Goal: Task Accomplishment & Management: Use online tool/utility

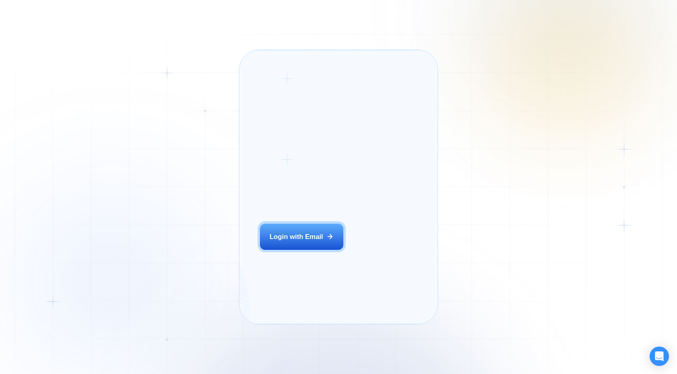
click at [294, 250] on button "Login with Email" at bounding box center [302, 237] width 84 height 26
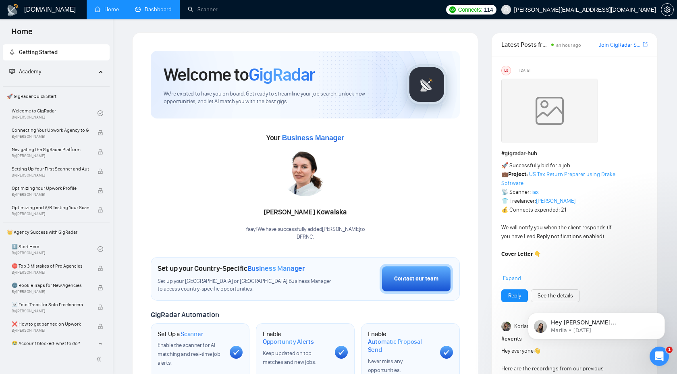
click at [148, 12] on link "Dashboard" at bounding box center [153, 9] width 37 height 7
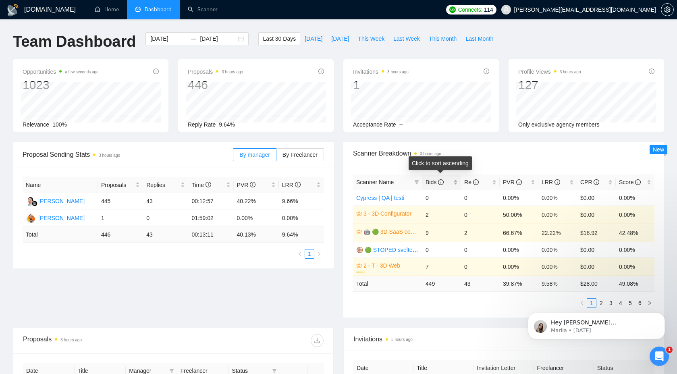
click at [436, 179] on span "Bids" at bounding box center [434, 182] width 18 height 6
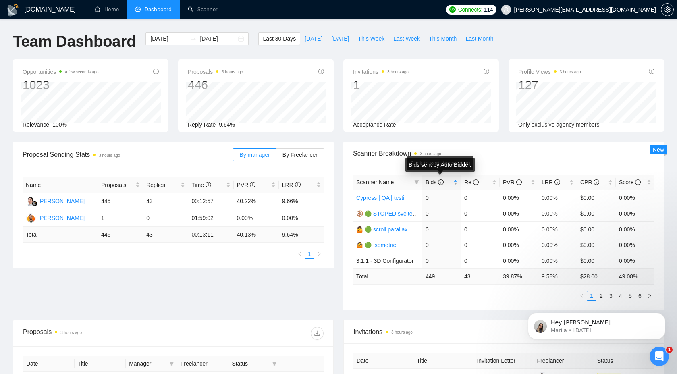
click at [441, 182] on icon "info-circle" at bounding box center [441, 182] width 6 height 6
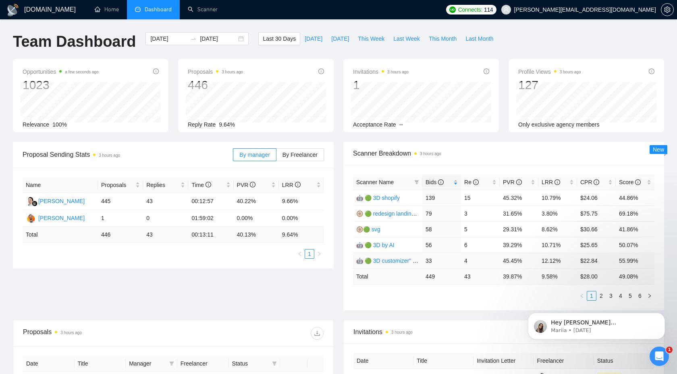
scroll to position [3, 0]
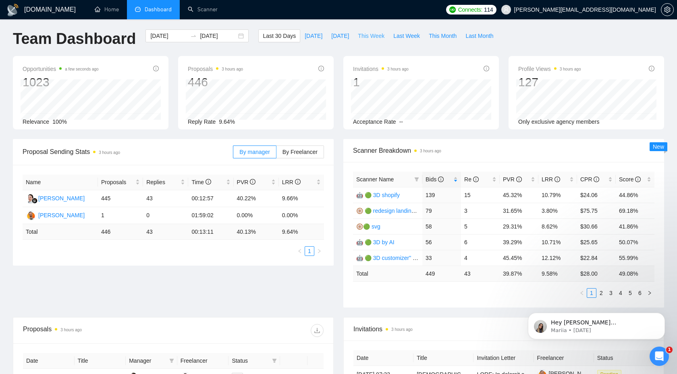
click at [373, 40] on button "This Week" at bounding box center [370, 35] width 35 height 13
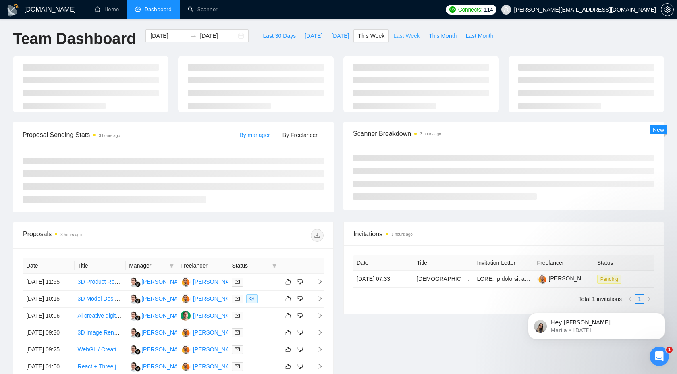
type input "[DATE]"
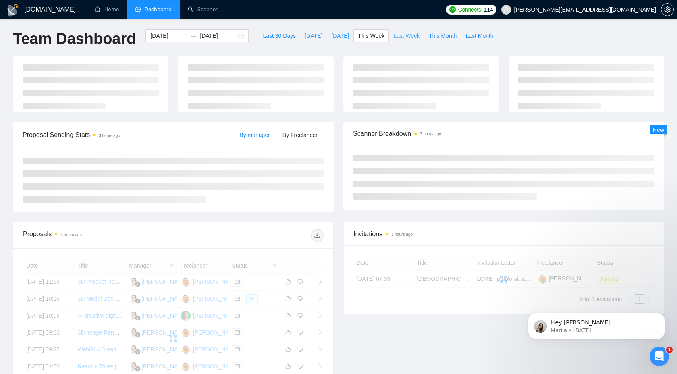
click at [405, 37] on span "Last Week" at bounding box center [406, 35] width 27 height 9
type input "[DATE]"
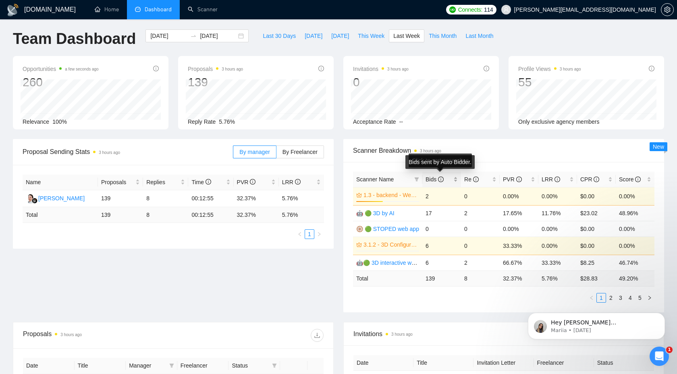
click at [438, 180] on icon "info-circle" at bounding box center [441, 179] width 6 height 6
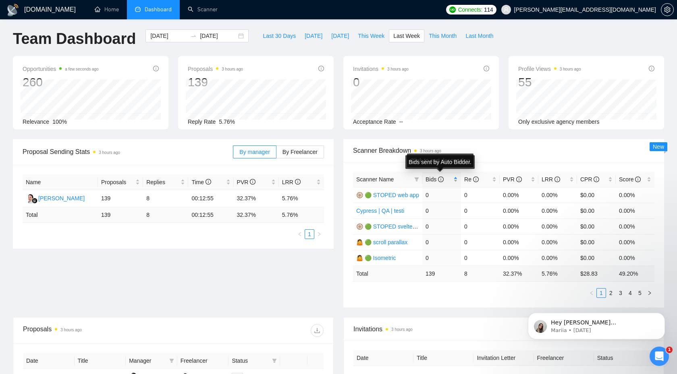
click at [438, 180] on icon "info-circle" at bounding box center [441, 179] width 6 height 6
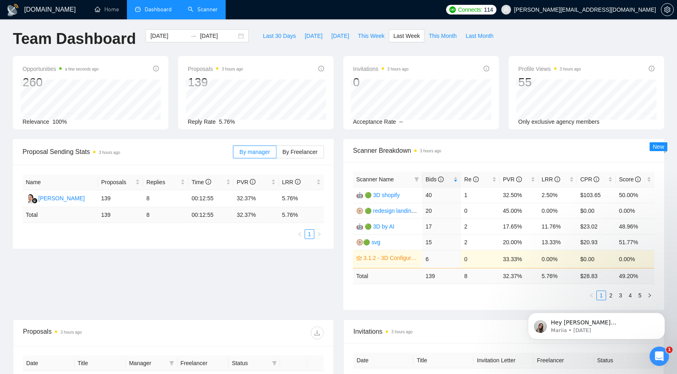
click at [207, 10] on link "Scanner" at bounding box center [203, 9] width 30 height 7
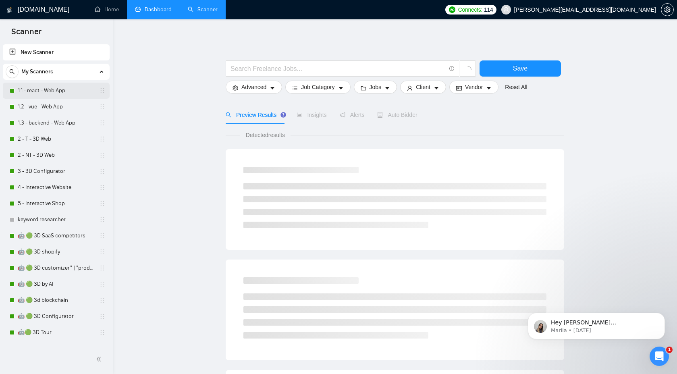
click at [66, 87] on link "1.1 - react - Web App" at bounding box center [56, 91] width 77 height 16
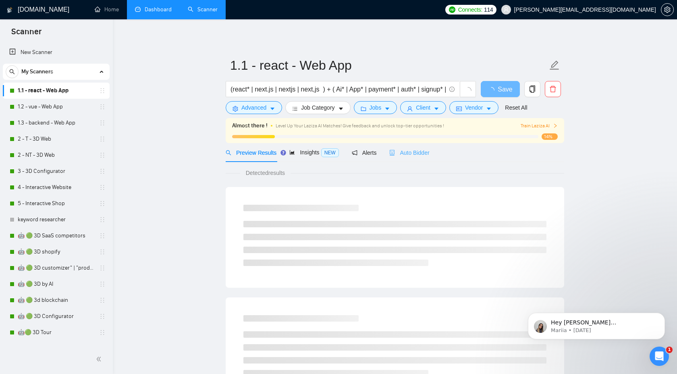
click at [420, 157] on div "Auto Bidder" at bounding box center [409, 152] width 40 height 19
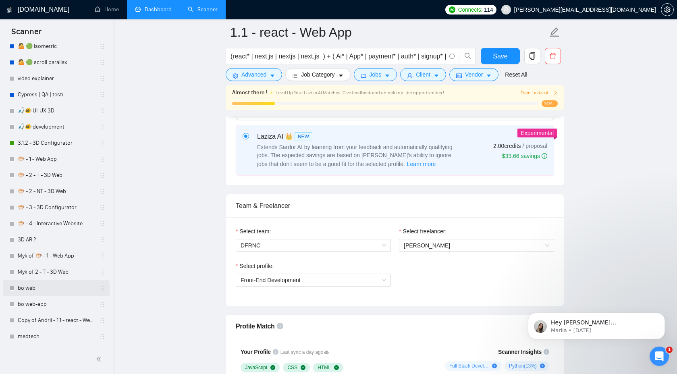
scroll to position [328, 0]
click at [40, 341] on link "medtech" at bounding box center [56, 336] width 77 height 16
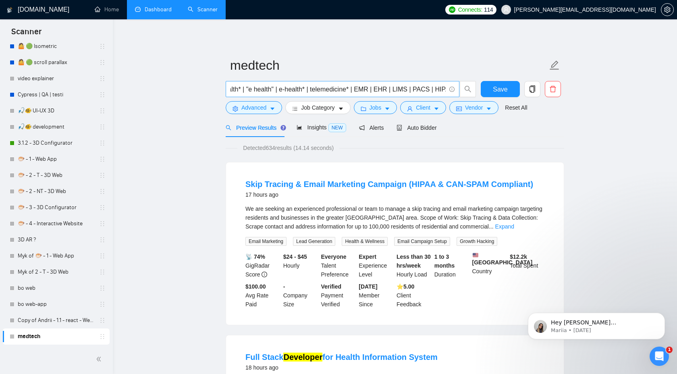
scroll to position [0, 289]
click at [380, 91] on input "(healthtech* | "health tech" | "health-tech" | medtech* | "med tech" | "med-tec…" at bounding box center [337, 89] width 215 height 10
click at [346, 91] on input "(healthtech* | "health tech" | "health-tech" | medtech* | "med tech" | "med-tec…" at bounding box center [337, 89] width 215 height 10
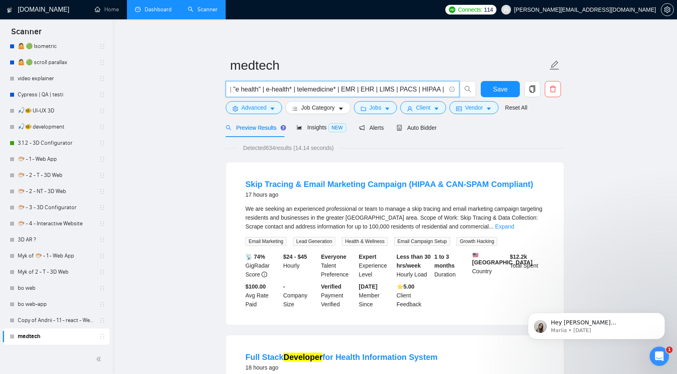
scroll to position [0, 303]
click at [363, 89] on input "(healthtech* | "health tech" | "health-tech" | medtech* | "med tech" | "med-tec…" at bounding box center [337, 89] width 215 height 10
click at [306, 89] on input "(healthtech* | "health tech" | "health-tech" | medtech* | "med tech" | "med-tec…" at bounding box center [337, 89] width 215 height 10
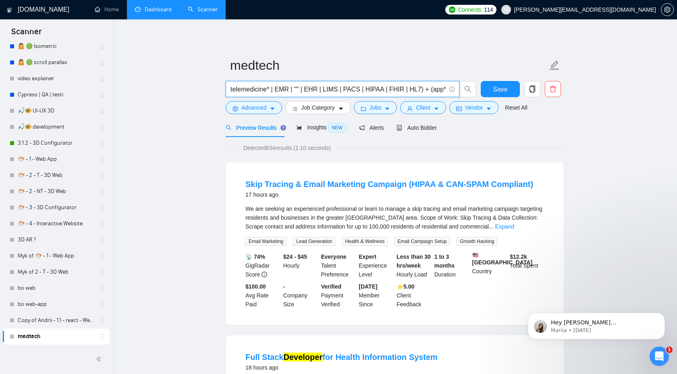
paste input "Electronic Medical Record)"
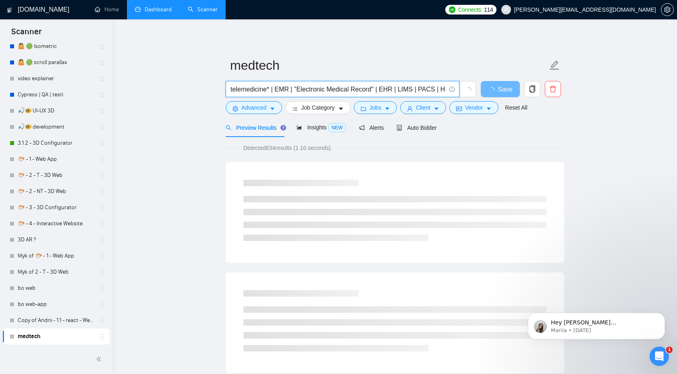
click at [306, 90] on input "(healthtech* | "health tech" | "health-tech" | medtech* | "med tech" | "med-tec…" at bounding box center [337, 89] width 215 height 10
click at [660, 350] on icon "Open Intercom Messenger" at bounding box center [657, 354] width 13 height 13
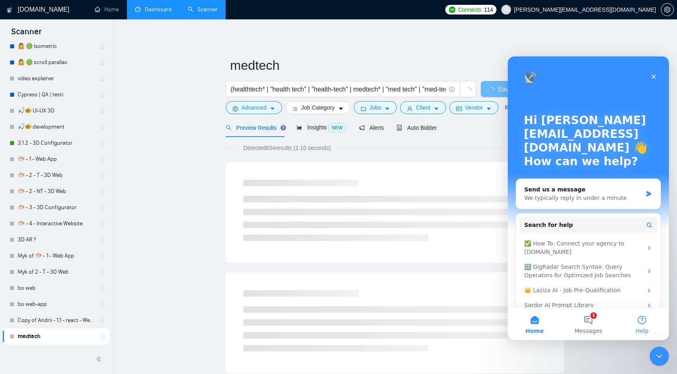
scroll to position [0, 0]
click at [604, 322] on button "1 Messages" at bounding box center [588, 324] width 54 height 32
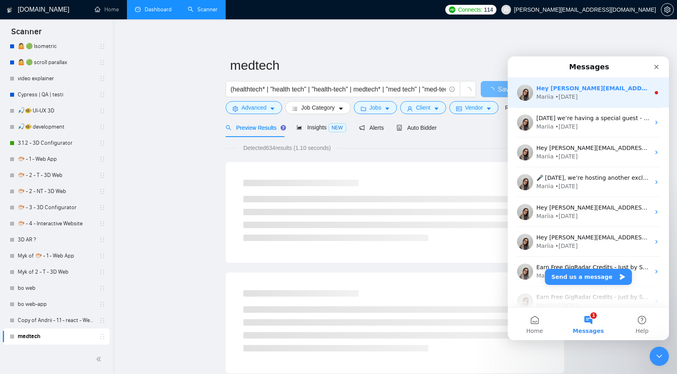
click at [587, 95] on div "Mariia • [DATE]" at bounding box center [593, 97] width 114 height 8
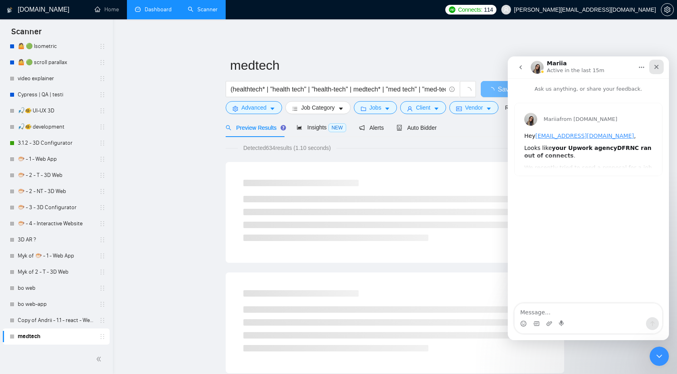
click at [656, 60] on div "Close" at bounding box center [656, 67] width 15 height 15
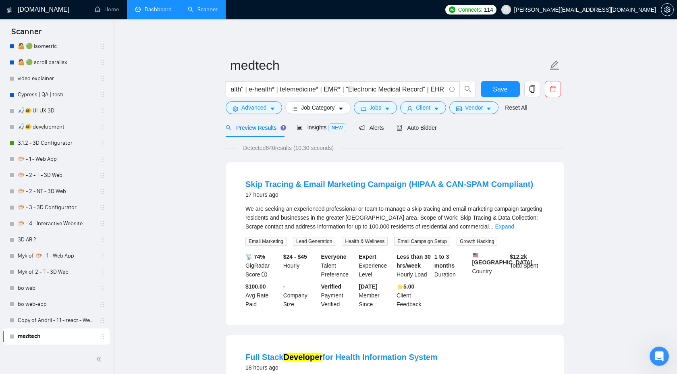
scroll to position [0, 318]
click at [306, 92] on input "(healthtech* | "health tech" | "health-tech" | medtech* | "med tech" | "med-tec…" at bounding box center [337, 89] width 215 height 10
click at [337, 90] on input "(healthtech* | "health tech" | "health-tech" | medtech* | "med tech" | "med-tec…" at bounding box center [337, 89] width 215 height 10
paste input "telemedicine"
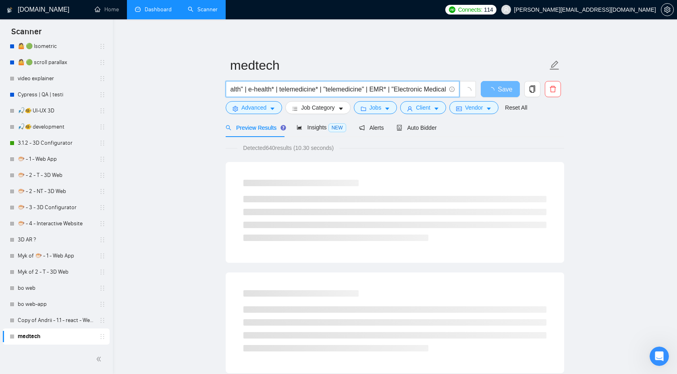
click at [356, 92] on input "(healthtech* | "health tech" | "health-tech" | medtech* | "med tech" | "med-tec…" at bounding box center [337, 89] width 215 height 10
drag, startPoint x: 342, startPoint y: 90, endPoint x: 387, endPoint y: 90, distance: 44.3
click at [387, 90] on input "(healthtech* | "health tech" | "health-tech" | medtech* | "med tech" | "med-tec…" at bounding box center [337, 89] width 215 height 10
paste input ""tele medicine""
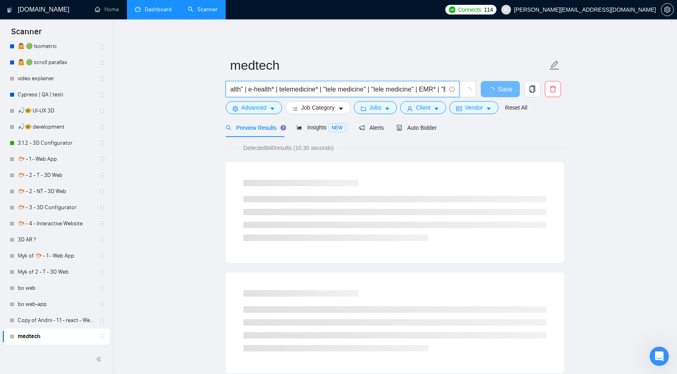
click at [407, 90] on input "(healthtech* | "health tech" | "health-tech" | medtech* | "med tech" | "med-tec…" at bounding box center [337, 89] width 215 height 10
click at [380, 89] on input "(healthtech* | "health tech" | "health-tech" | medtech* | "med tech" | "med-tec…" at bounding box center [337, 89] width 215 height 10
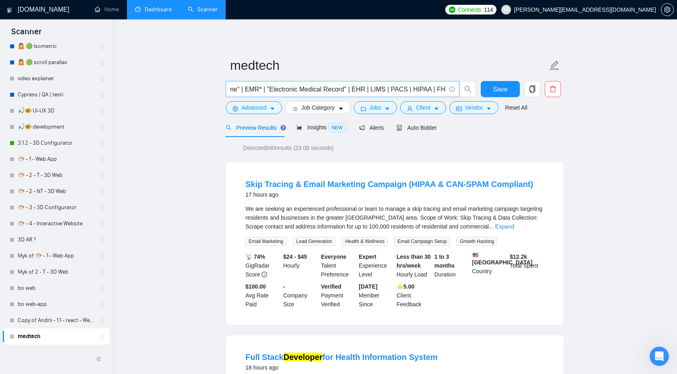
scroll to position [0, 0]
click at [386, 86] on input "(healthtech* | "health tech" | "health-tech" | medtech* | "med tech" | "med-tec…" at bounding box center [337, 89] width 215 height 10
click at [385, 88] on input "(healthtech* | "health tech" | "health-tech" | medtech* | "med tech" | "med-tec…" at bounding box center [337, 89] width 215 height 10
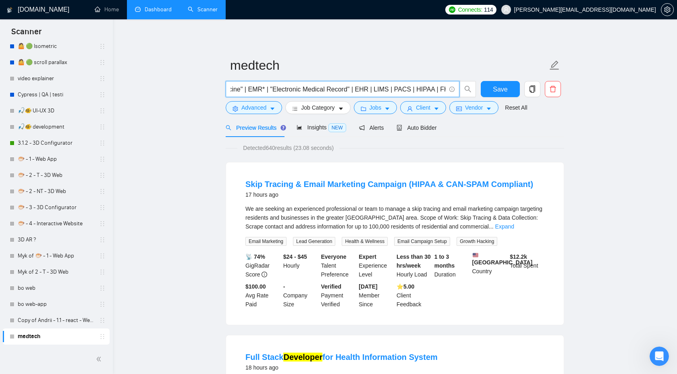
scroll to position [0, 491]
click at [388, 87] on input "(healthtech* | "health tech" | "health-tech" | medtech* | "med tech" | "med-tec…" at bounding box center [337, 89] width 215 height 10
click at [390, 88] on input "(healthtech* | "health tech" | "health-tech" | medtech* | "med tech" | "med-tec…" at bounding box center [337, 89] width 215 height 10
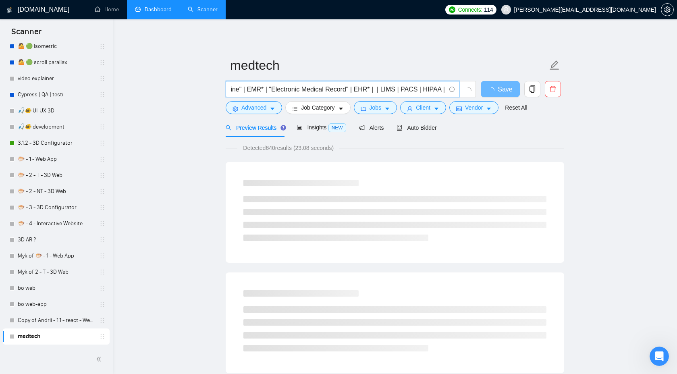
paste input "Electronic Health Record system)"
click at [347, 89] on input "(healthtech* | "health tech" | "health-tech" | medtech* | "med tech" | "med-tec…" at bounding box center [337, 89] width 215 height 10
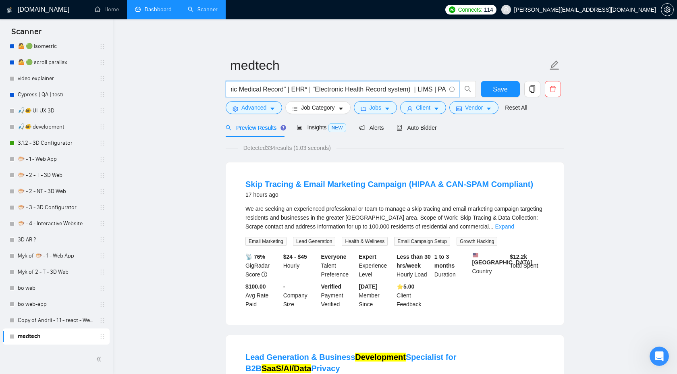
scroll to position [0, 575]
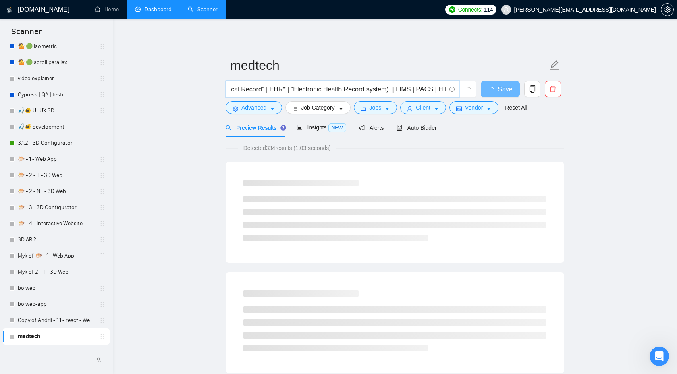
click at [405, 92] on input "(healthtech* | "health tech" | "health-tech" | medtech* | "med tech" | "med-tec…" at bounding box center [337, 89] width 215 height 10
click at [398, 91] on input "(healthtech* | "health tech" | "health-tech" | medtech* | "med tech" | "med-tec…" at bounding box center [337, 89] width 215 height 10
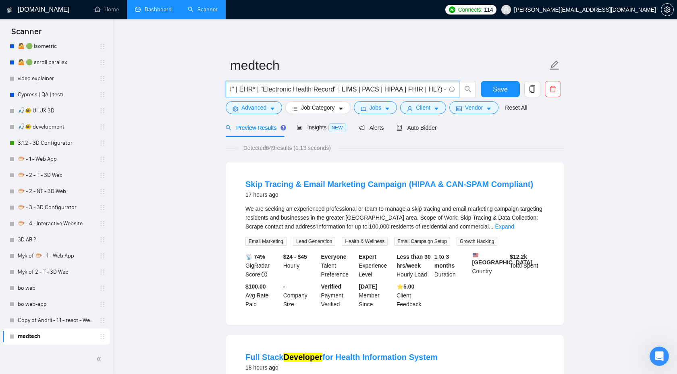
scroll to position [0, 616]
click at [361, 89] on input "(healthtech* | "health tech" | "health-tech" | medtech* | "med tech" | "med-tec…" at bounding box center [337, 89] width 215 height 10
click at [436, 91] on input "(healthtech* | "health tech" | "health-tech" | medtech* | "med tech" | "med-tec…" at bounding box center [337, 89] width 215 height 10
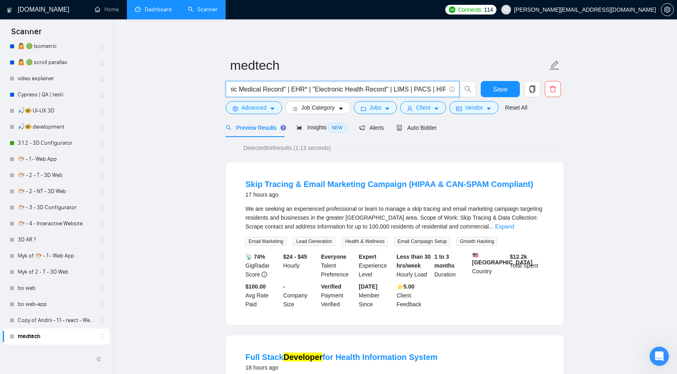
click at [431, 90] on input "(healthtech* | "health tech" | "health-tech" | medtech* | "med tech" | "med-tec…" at bounding box center [337, 89] width 215 height 10
paste input "Laboratory Information Management System"
click at [315, 90] on input "(healthtech* | "health tech" | "health-tech" | medtech* | "med tech" | "med-tec…" at bounding box center [337, 89] width 215 height 10
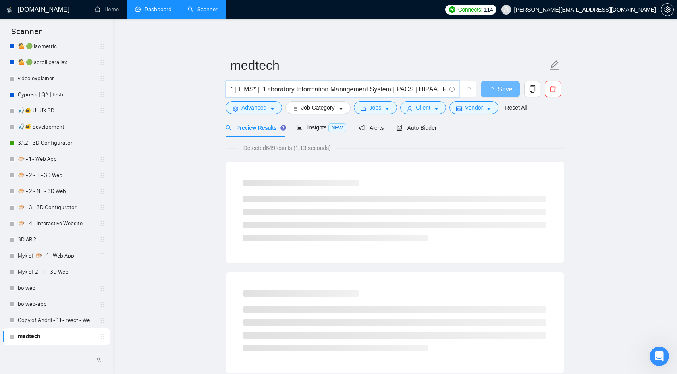
scroll to position [0, 709]
click at [418, 89] on input "(healthtech* | "health tech" | "health-tech" | medtech* | "med tech" | "med-tec…" at bounding box center [337, 89] width 215 height 10
click at [410, 89] on input "(healthtech* | "health tech" | "health-tech" | medtech* | "med tech" | "med-tec…" at bounding box center [337, 89] width 215 height 10
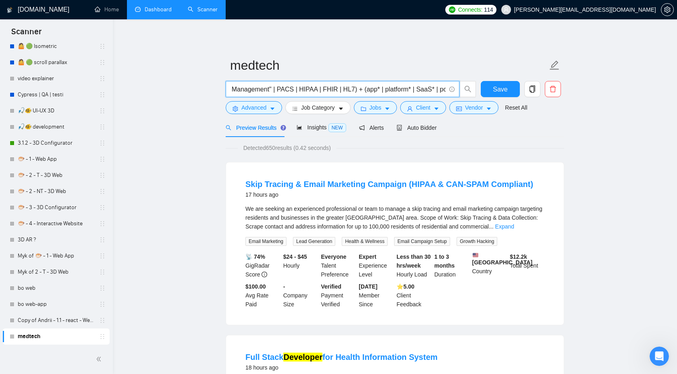
scroll to position [0, 808]
click at [306, 85] on input "(healthtech* | "health tech" | "health-tech" | medtech* | "med tech" | "med-tec…" at bounding box center [337, 89] width 215 height 10
click at [388, 89] on input "(healthtech* | "health tech" | "health-tech" | medtech* | "med tech" | "med-tec…" at bounding box center [337, 89] width 215 height 10
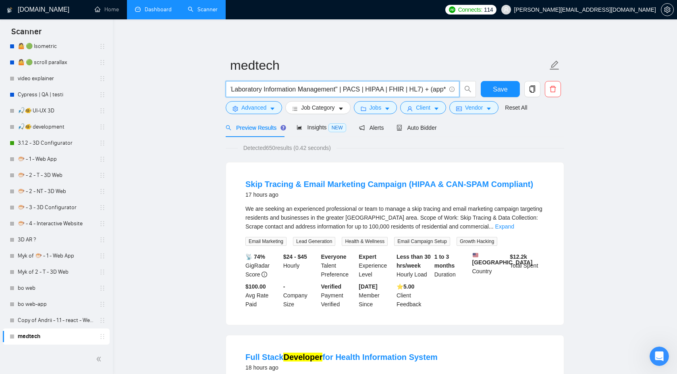
click at [387, 92] on input "(healthtech* | "health tech" | "health-tech" | medtech* | "med tech" | "med-tec…" at bounding box center [337, 89] width 215 height 10
paste input "Picture Archiving and Communication"
click at [376, 92] on input "(healthtech* | "health tech" | "health-tech" | medtech* | "med tech" | "med-tec…" at bounding box center [337, 89] width 215 height 10
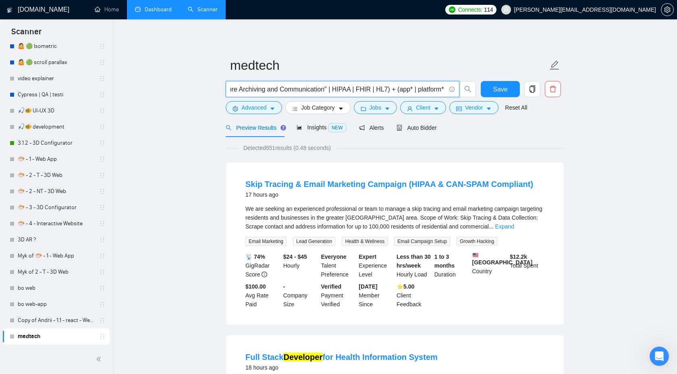
click at [380, 89] on input "(healthtech* | "health tech" | "health-tech" | medtech* | "med tech" | "med-tec…" at bounding box center [337, 89] width 215 height 10
click at [368, 90] on input "(healthtech* | "health tech" | "health-tech" | medtech* | "med tech" | "med-tec…" at bounding box center [337, 89] width 215 height 10
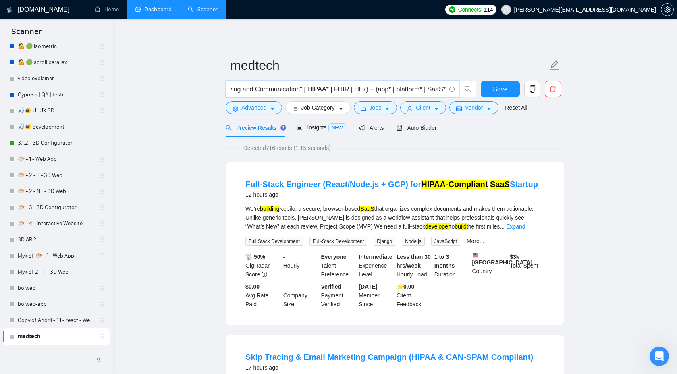
scroll to position [0, 912]
click at [365, 89] on input "(healthtech* | "health tech" | "health-tech" | medtech* | "med tech" | "med-tec…" at bounding box center [337, 89] width 215 height 10
click at [317, 89] on input "(healthtech* | "health tech" | "health-tech" | medtech* | "med tech" | "med-tec…" at bounding box center [337, 89] width 215 height 10
paste input "Health Insurance Portability and Accountability Act"
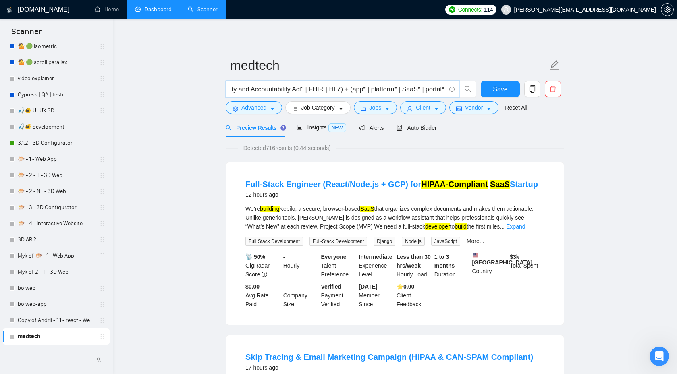
scroll to position [0, 1099]
click at [350, 89] on input "(healthtech* | "health tech" | "health-tech" | medtech* | "med tech" | "med-tec…" at bounding box center [337, 89] width 215 height 10
click at [354, 90] on input "(healthtech* | "health tech" | "health-tech" | medtech* | "med tech" | "med-tec…" at bounding box center [337, 89] width 215 height 10
click at [345, 88] on input "(healthtech* | "health tech" | "health-tech" | medtech* | "med tech" | "med-tec…" at bounding box center [337, 89] width 215 height 10
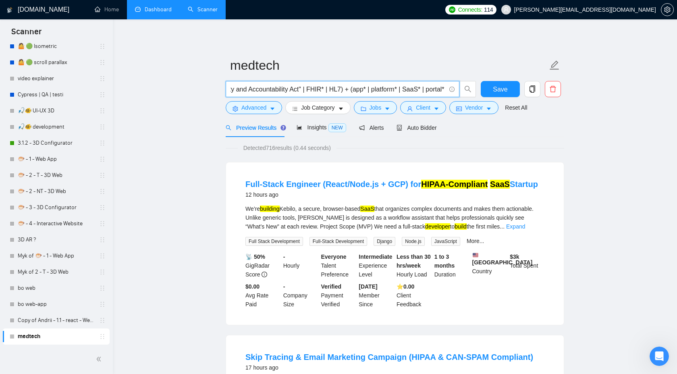
click at [345, 88] on input "(healthtech* | "health tech" | "health-tech" | medtech* | "med tech" | "med-tec…" at bounding box center [337, 89] width 215 height 10
click at [419, 91] on input "(healthtech* | "health tech" | "health-tech" | medtech* | "med tech" | "med-tec…" at bounding box center [337, 89] width 215 height 10
click at [328, 88] on input "(healthtech* | "health tech" | "health-tech" | medtech* | "med tech" | "med-tec…" at bounding box center [337, 89] width 215 height 10
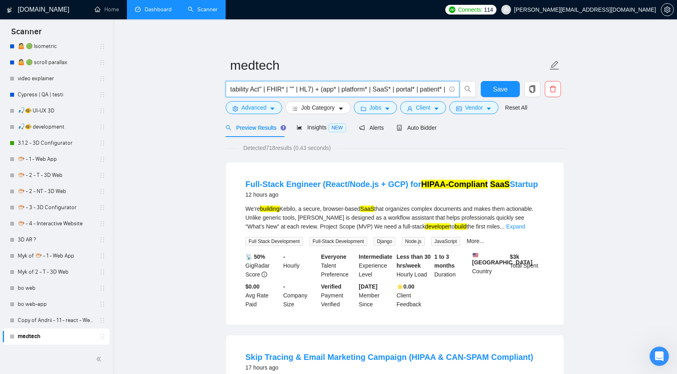
paste input "Fast Healthcare Interoperability Resources"
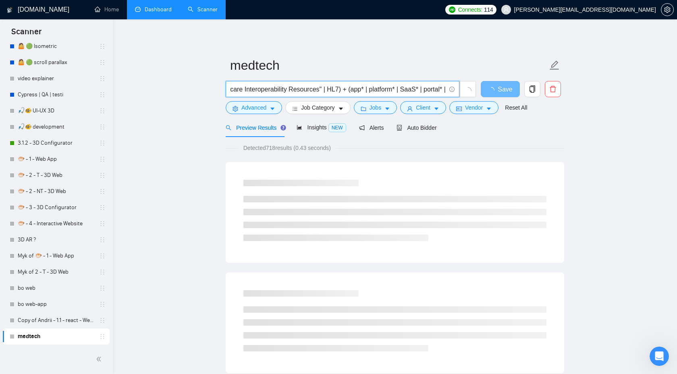
scroll to position [0, 1235]
click at [370, 91] on input "(healthtech* | "health tech" | "health-tech" | medtech* | "med tech" | "med-tec…" at bounding box center [337, 89] width 215 height 10
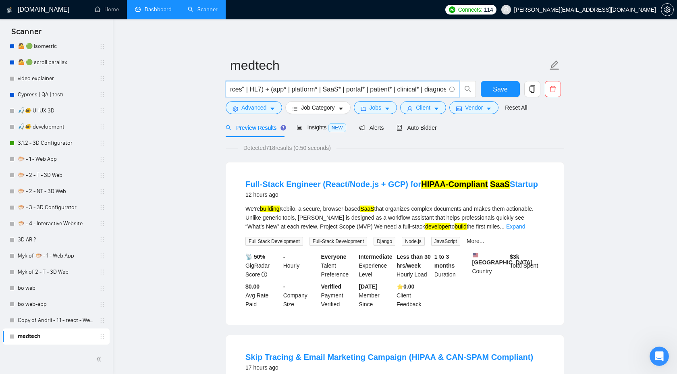
scroll to position [0, 1328]
click at [281, 91] on input "(healthtech* | "health tech" | "health-tech" | medtech* | "med tech" | "med-tec…" at bounding box center [337, 89] width 215 height 10
paste input "Health Level Seven"
click at [366, 91] on input "(healthtech* | "health tech" | "health-tech" | medtech* | "med tech" | "med-tec…" at bounding box center [337, 89] width 215 height 10
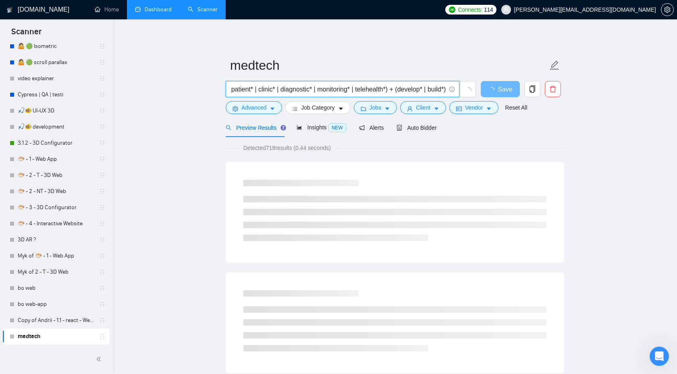
scroll to position [0, 1559]
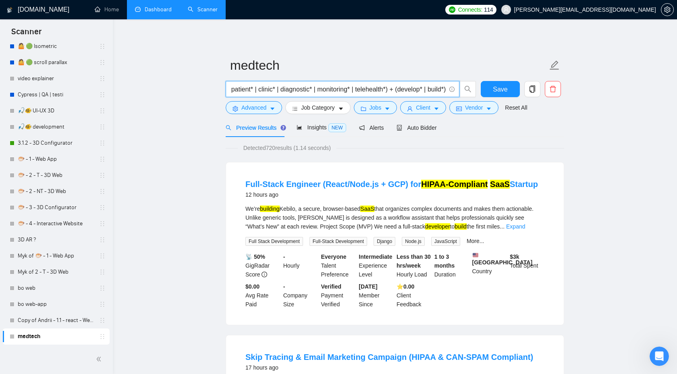
click at [381, 93] on input "(healthtech* | "health tech" | "health-tech" | medtech* | "med tech" | "med-tec…" at bounding box center [337, 89] width 215 height 10
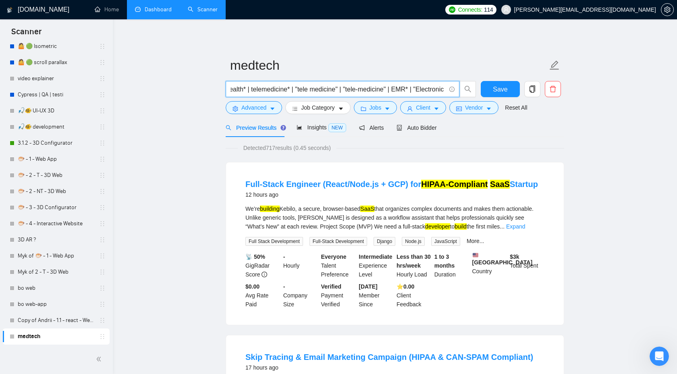
scroll to position [0, 350]
click at [407, 91] on input "(healthtech* | "health tech" | "health-tech" | medtech* | "med tech" | "med-tec…" at bounding box center [337, 89] width 215 height 10
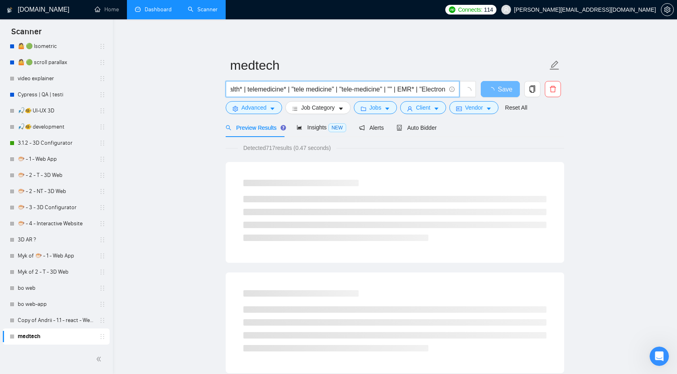
paste input "telehealth"
click at [427, 90] on input "(healthtech* | "health tech" | "health-tech" | medtech* | "med tech" | "med-tec…" at bounding box center [337, 89] width 215 height 10
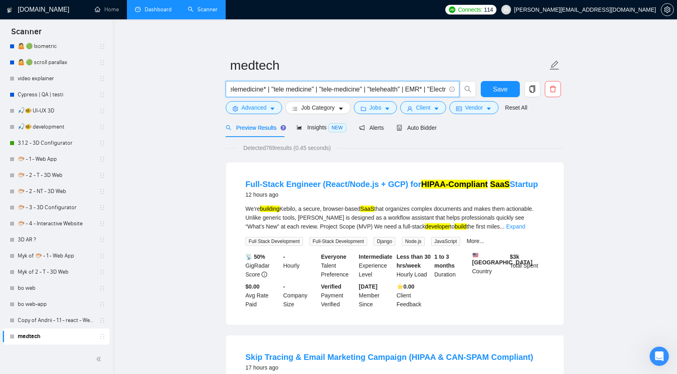
scroll to position [0, 371]
click at [404, 93] on input "(healthtech* | "health tech" | "health-tech" | medtech* | "med tech" | "med-tec…" at bounding box center [337, 89] width 215 height 10
click at [408, 91] on input "(healthtech* | "health tech" | "health-tech" | medtech* | "med tech" | "med-tec…" at bounding box center [337, 89] width 215 height 10
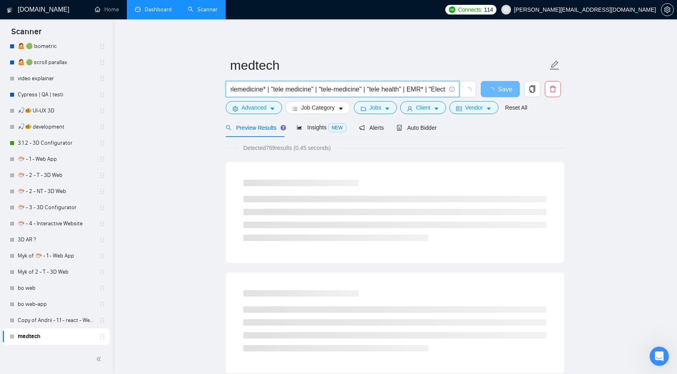
click at [389, 90] on input "(healthtech* | "health tech" | "health-tech" | medtech* | "med tech" | "med-tec…" at bounding box center [337, 89] width 215 height 10
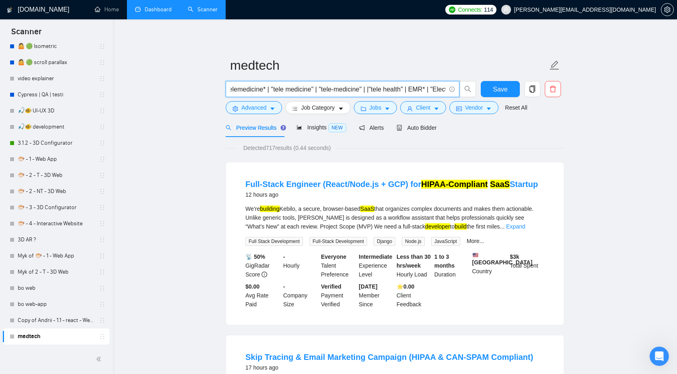
paste input "telehealth"
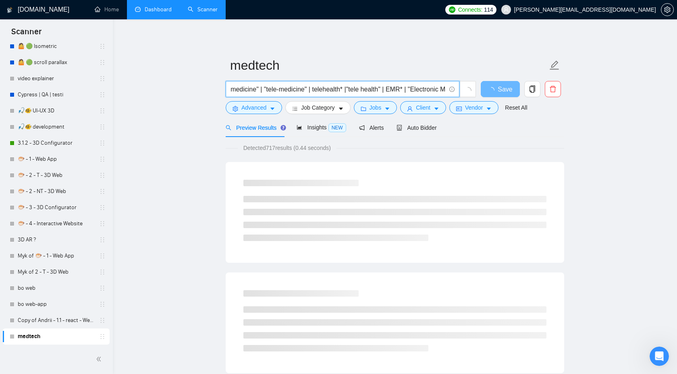
scroll to position [0, 432]
click at [363, 92] on input "(healthtech* | "health tech" | "health-tech" | medtech* | "med tech" | "med-tec…" at bounding box center [337, 89] width 215 height 10
click at [403, 91] on input "(healthtech* | "health tech" | "health-tech" | medtech* | "med tech" | "med-tec…" at bounding box center [337, 89] width 215 height 10
paste input "telehealth"
click at [406, 90] on input "(healthtech* | "health tech" | "health-tech" | medtech* | "med tech" | "med-tec…" at bounding box center [337, 89] width 215 height 10
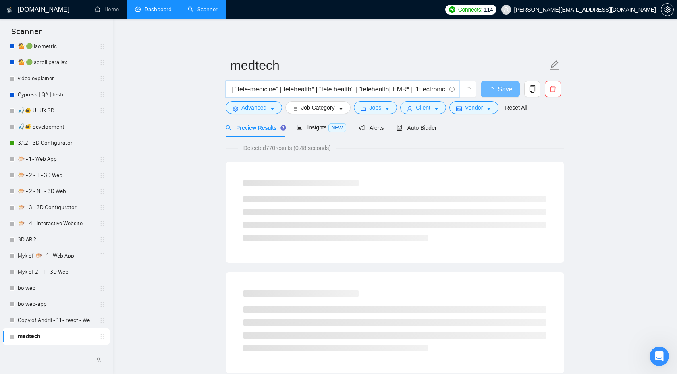
scroll to position [0, 458]
click at [414, 91] on input "(healthtech* | "health tech" | "health-tech" | medtech* | "med tech" | "med-tec…" at bounding box center [337, 89] width 215 height 10
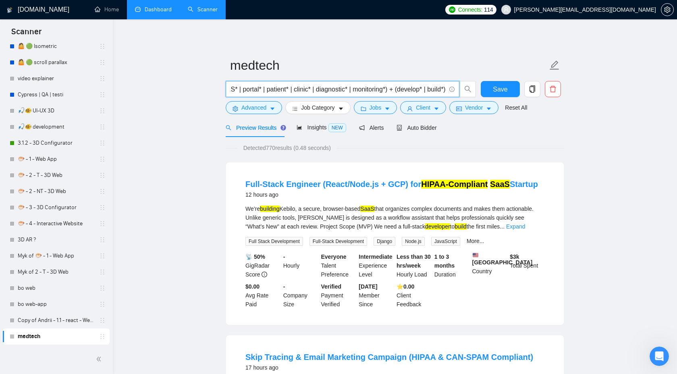
scroll to position [0, 1649]
type input "(healthtech* | "health tech" | "health-tech" | medtech* | "med tech" | "med-tec…"
click at [525, 227] on link "Expand" at bounding box center [515, 226] width 19 height 6
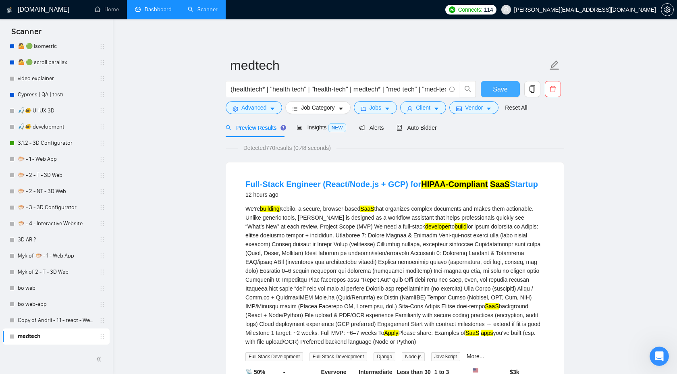
click at [497, 91] on span "Save" at bounding box center [500, 89] width 15 height 10
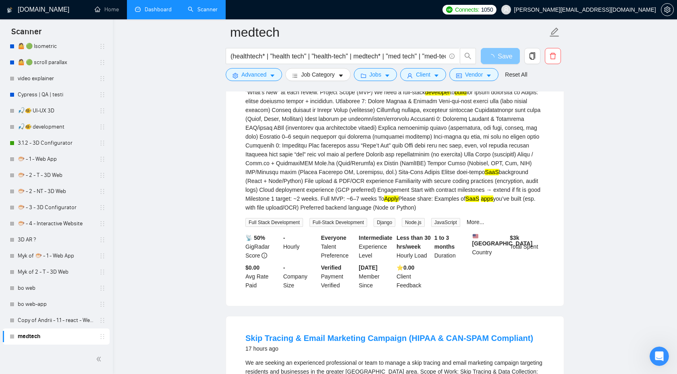
scroll to position [311, 0]
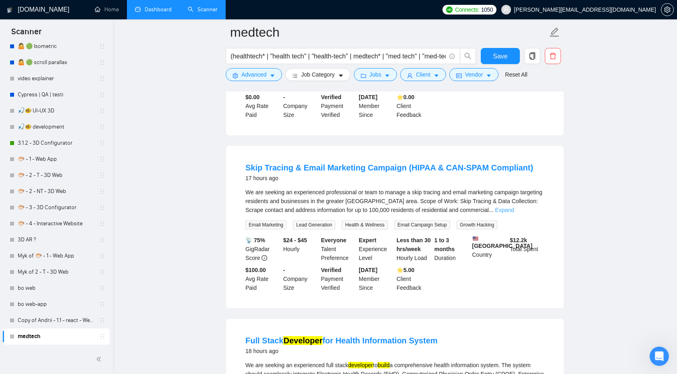
click at [514, 213] on link "Expand" at bounding box center [504, 210] width 19 height 6
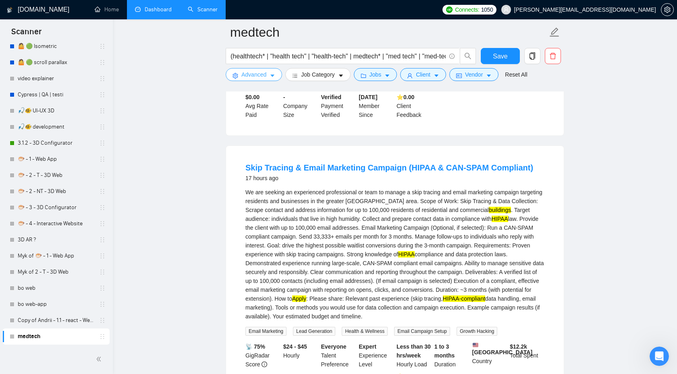
click at [258, 75] on span "Advanced" at bounding box center [253, 74] width 25 height 9
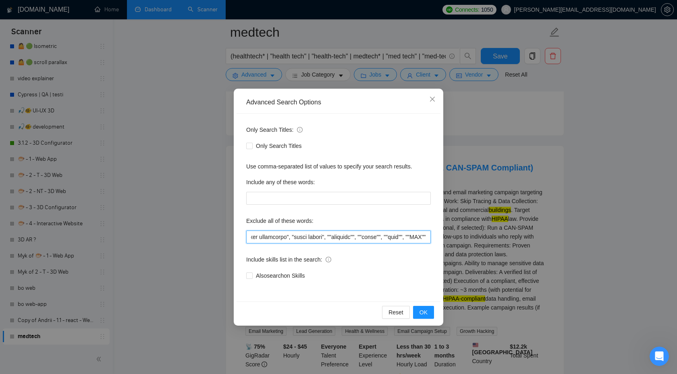
scroll to position [0, 2564]
drag, startPoint x: 342, startPoint y: 238, endPoint x: 491, endPoint y: 239, distance: 148.6
click at [491, 239] on div "Advanced Search Options Only Search Titles: Only Search Titles Use comma-separa…" at bounding box center [338, 187] width 677 height 374
type input """"low budget"", ""(low budget"", ""low budget)"", ""(low budget)"", ""low buge…"
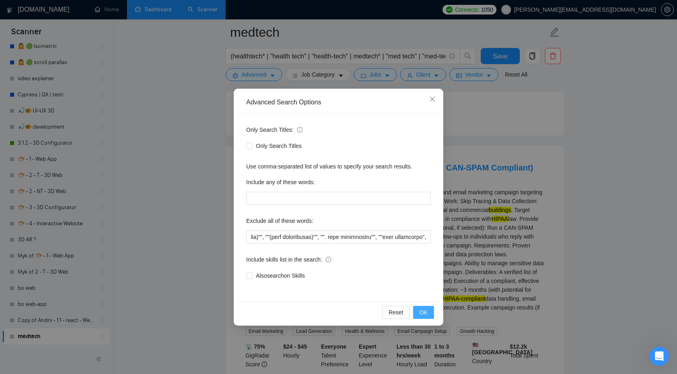
click at [424, 315] on span "OK" at bounding box center [423, 312] width 8 height 9
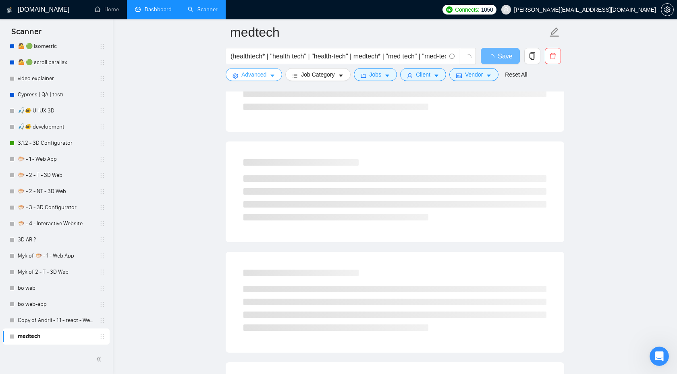
scroll to position [0, 0]
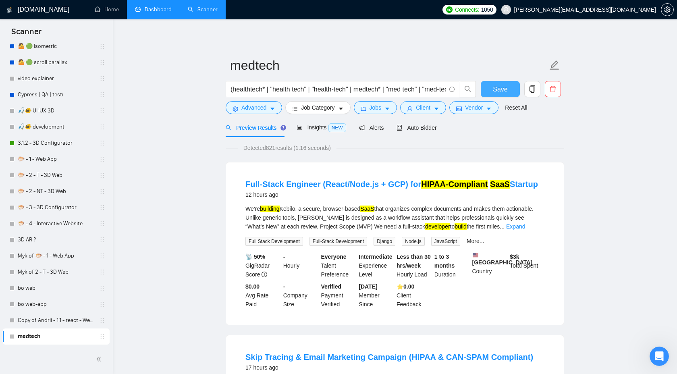
click at [499, 93] on span "Save" at bounding box center [500, 89] width 15 height 10
click at [525, 226] on link "Expand" at bounding box center [515, 226] width 19 height 6
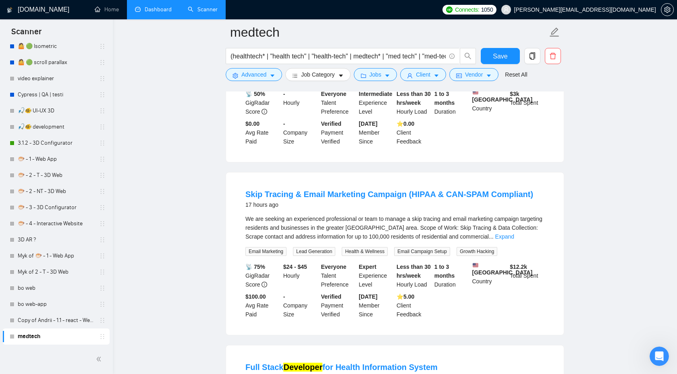
scroll to position [292, 0]
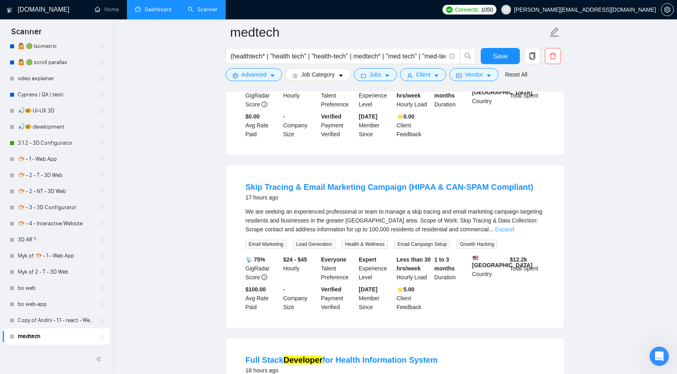
click at [514, 232] on link "Expand" at bounding box center [504, 229] width 19 height 6
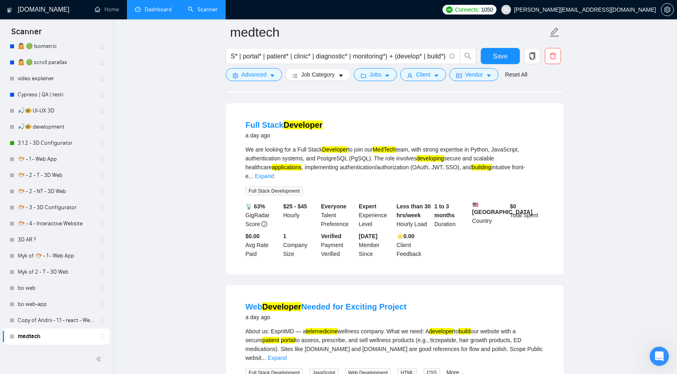
scroll to position [814, 0]
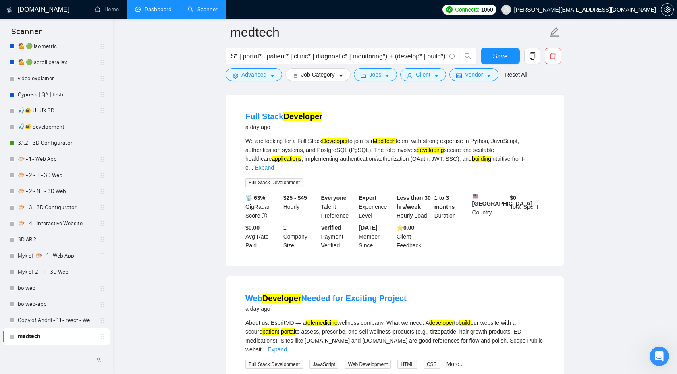
click at [274, 171] on link "Expand" at bounding box center [264, 167] width 19 height 6
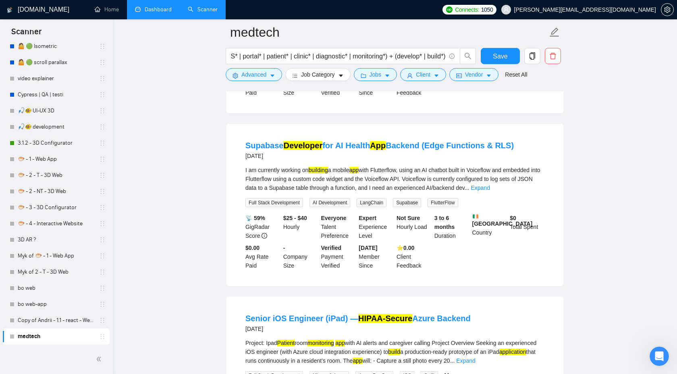
scroll to position [1184, 0]
click at [490, 191] on link "Expand" at bounding box center [480, 187] width 19 height 6
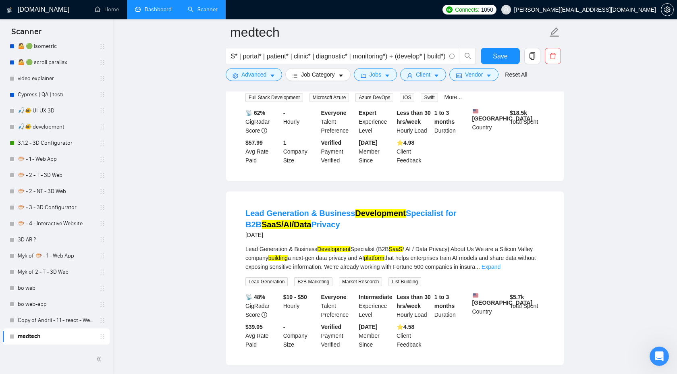
scroll to position [1648, 0]
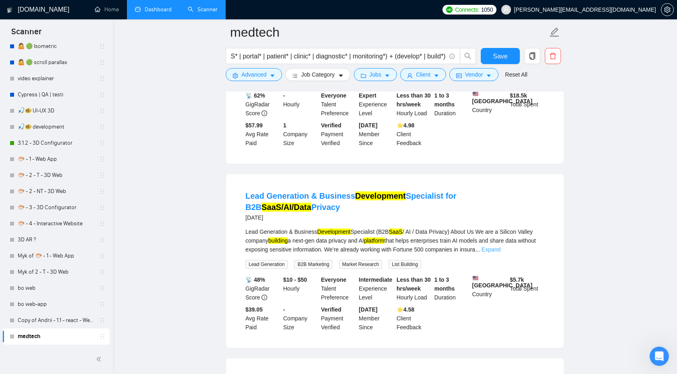
click at [500, 253] on link "Expand" at bounding box center [490, 249] width 19 height 6
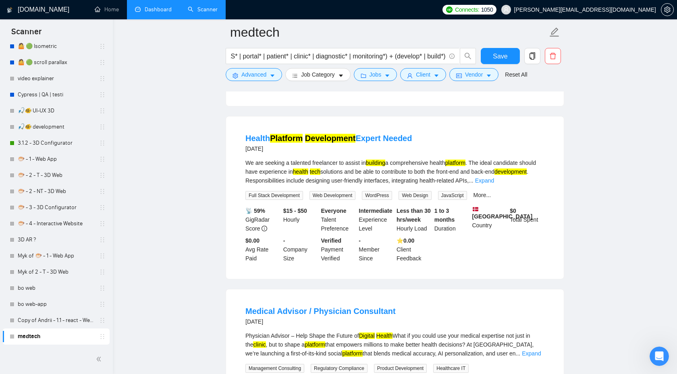
scroll to position [2146, 0]
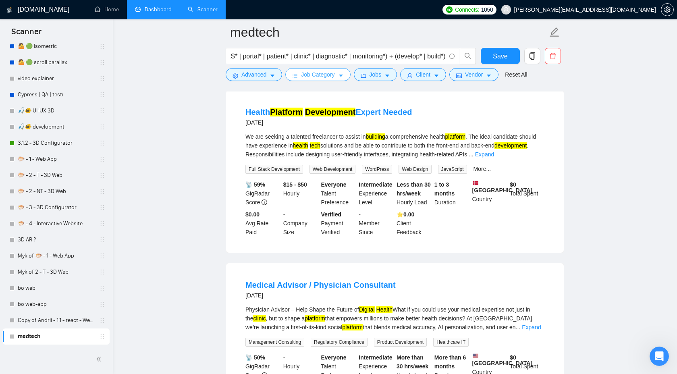
click at [315, 75] on span "Job Category" at bounding box center [317, 74] width 33 height 9
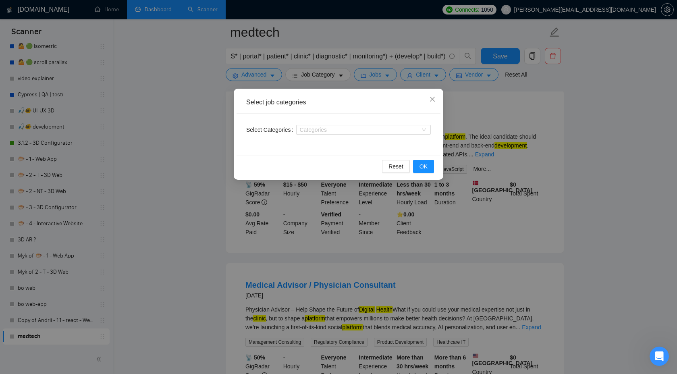
click at [490, 104] on div "Select job categories Select Categories Categories Reset OK" at bounding box center [338, 187] width 677 height 374
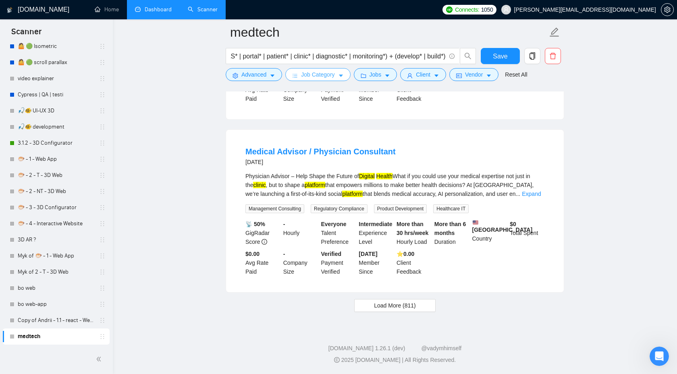
scroll to position [2291, 0]
click at [398, 310] on span "Load More (811)" at bounding box center [395, 305] width 42 height 9
click at [527, 191] on link "Expand" at bounding box center [531, 194] width 19 height 6
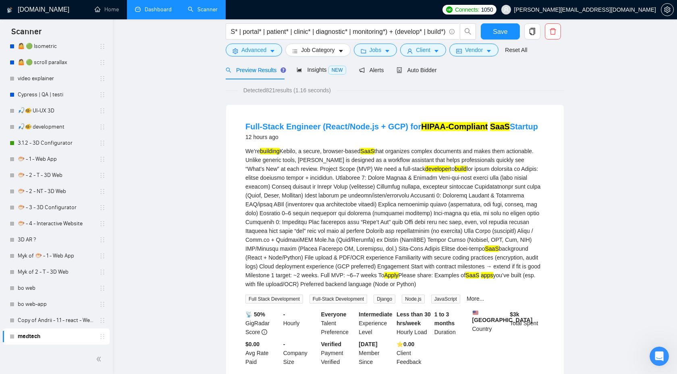
scroll to position [0, 0]
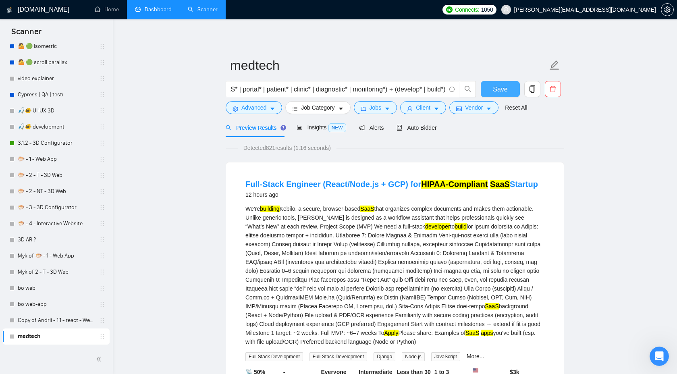
click at [500, 85] on span "Save" at bounding box center [500, 89] width 15 height 10
click at [250, 91] on input "(healthtech* | "health tech" | "health-tech" | medtech* | "med tech" | "med-tec…" at bounding box center [337, 89] width 215 height 10
click at [514, 82] on button "Save" at bounding box center [500, 89] width 39 height 16
click at [313, 129] on span "Insights NEW" at bounding box center [320, 127] width 49 height 6
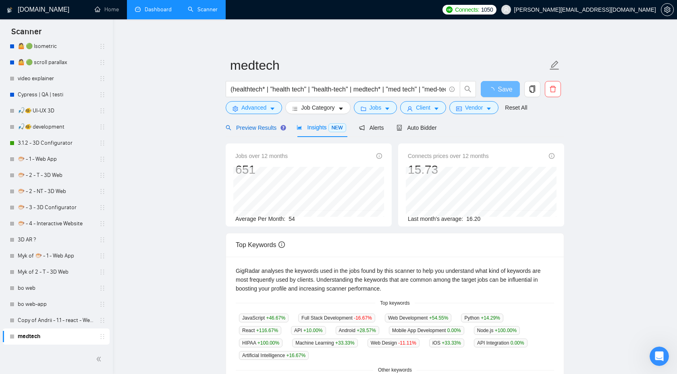
click at [249, 124] on span "Preview Results" at bounding box center [255, 127] width 58 height 6
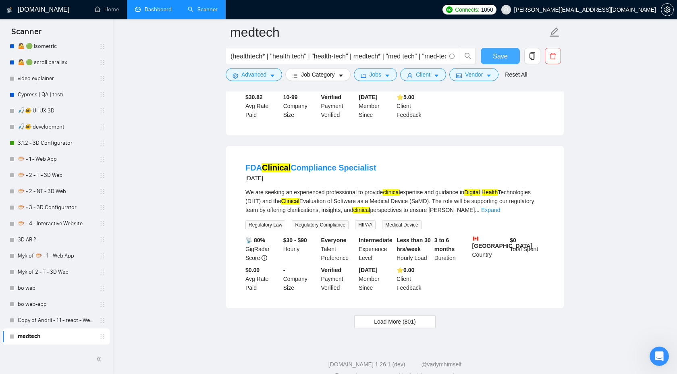
scroll to position [3439, 0]
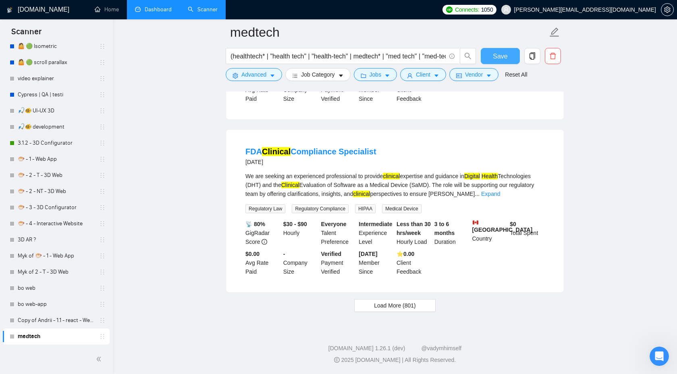
click at [494, 56] on span "Save" at bounding box center [500, 56] width 15 height 10
click at [317, 57] on input "(healthtech* | "health tech" | "health-tech" | medtech* | "med tech" | "med-tec…" at bounding box center [337, 56] width 215 height 10
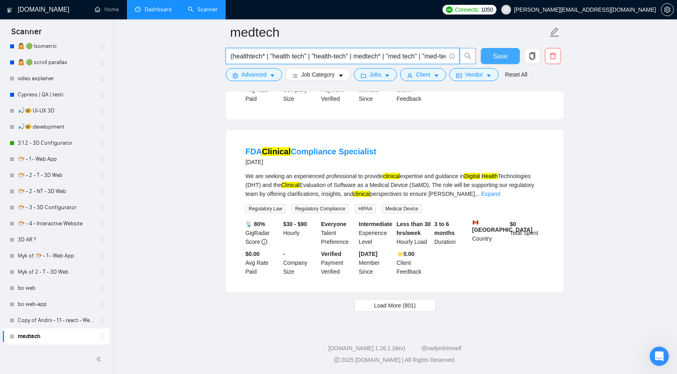
click at [490, 58] on button "Save" at bounding box center [500, 56] width 39 height 16
click at [401, 60] on input "(healthtech* | "health tech" | "health-tech" | medtech* | "med tech" | "med-tec…" at bounding box center [337, 56] width 215 height 10
click at [502, 48] on button "Save" at bounding box center [500, 56] width 39 height 16
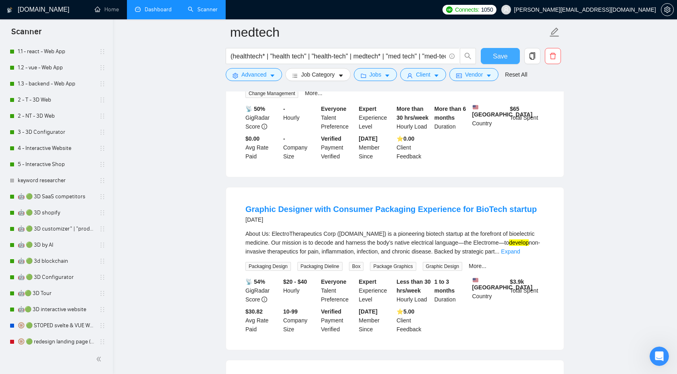
scroll to position [0, 0]
